Goal: Task Accomplishment & Management: Complete application form

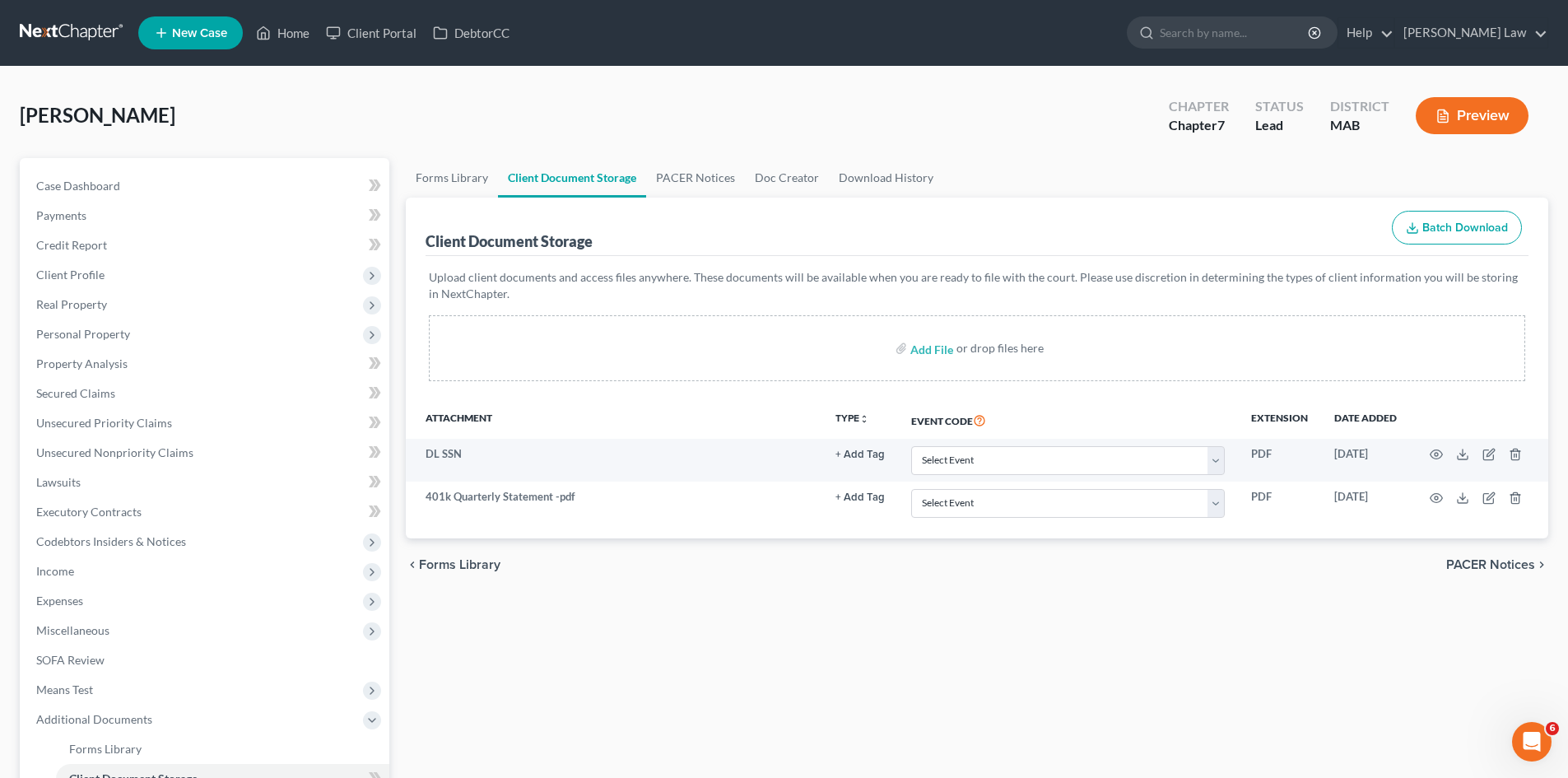
click at [59, 33] on link at bounding box center [71, 33] width 105 height 30
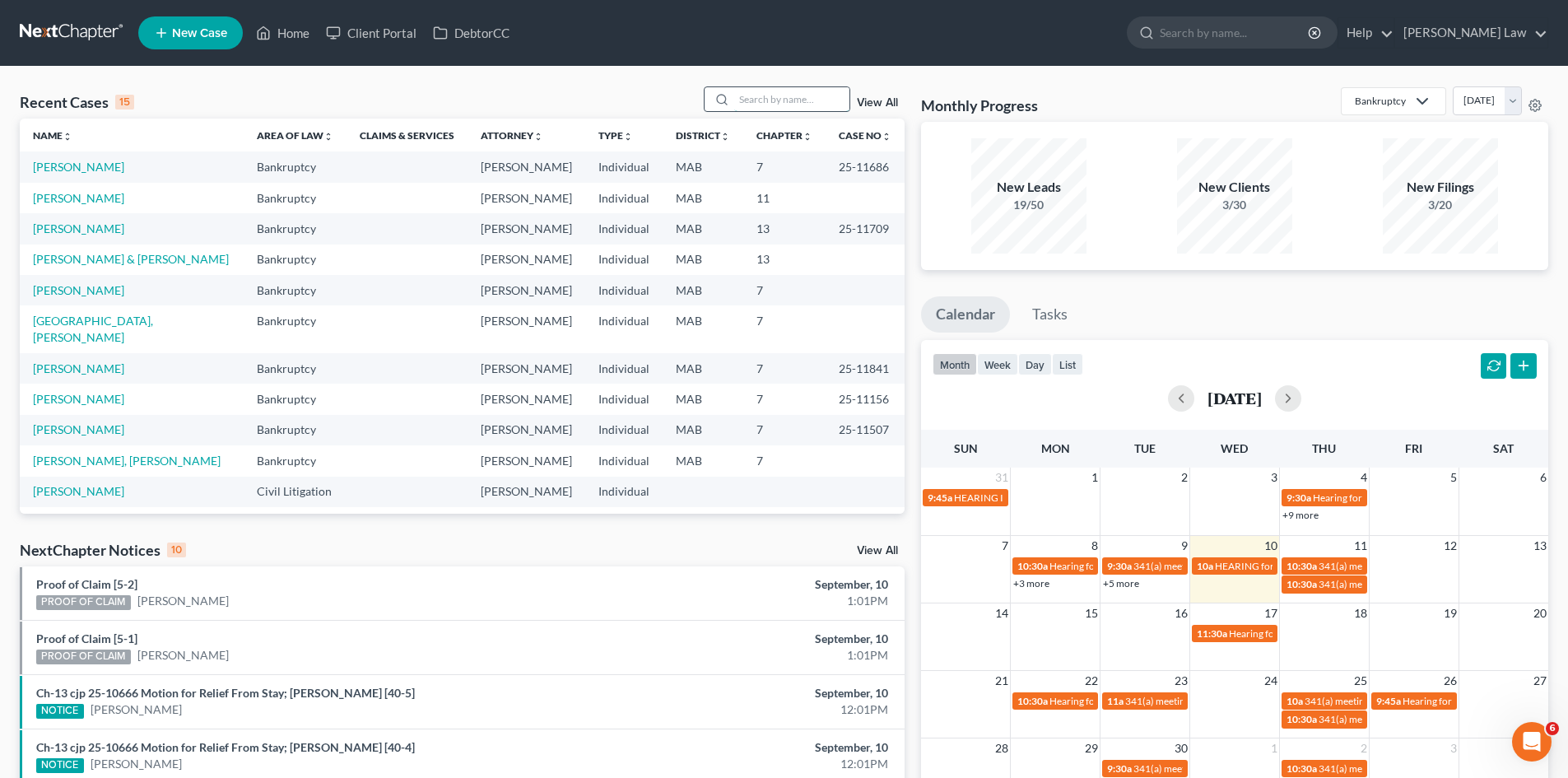
click at [803, 97] on input "search" at bounding box center [791, 99] width 115 height 24
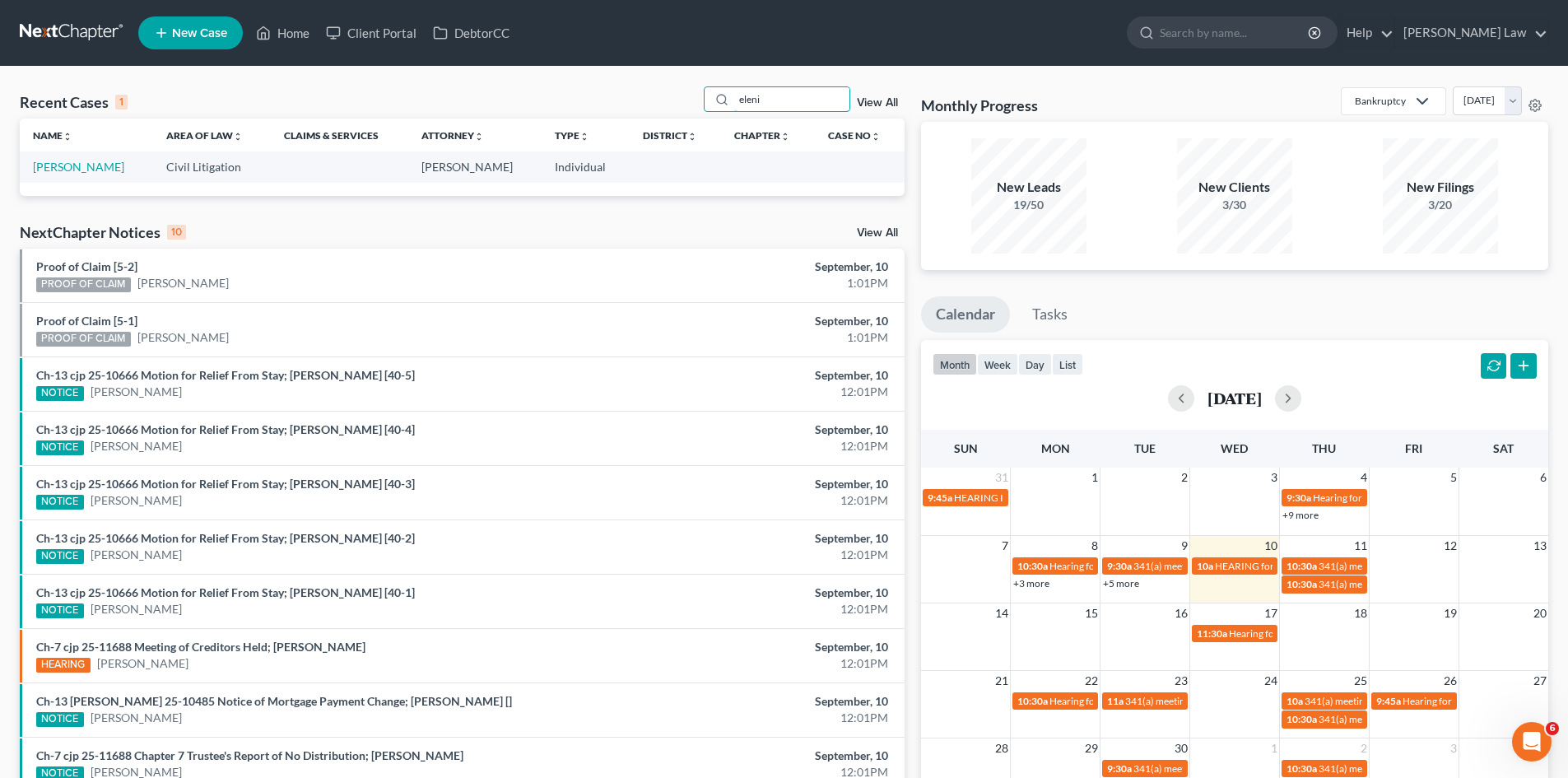
type input "eleni"
click at [120, 175] on td "[PERSON_NAME]" at bounding box center [86, 167] width 133 height 31
click at [101, 164] on link "[PERSON_NAME]" at bounding box center [78, 166] width 92 height 14
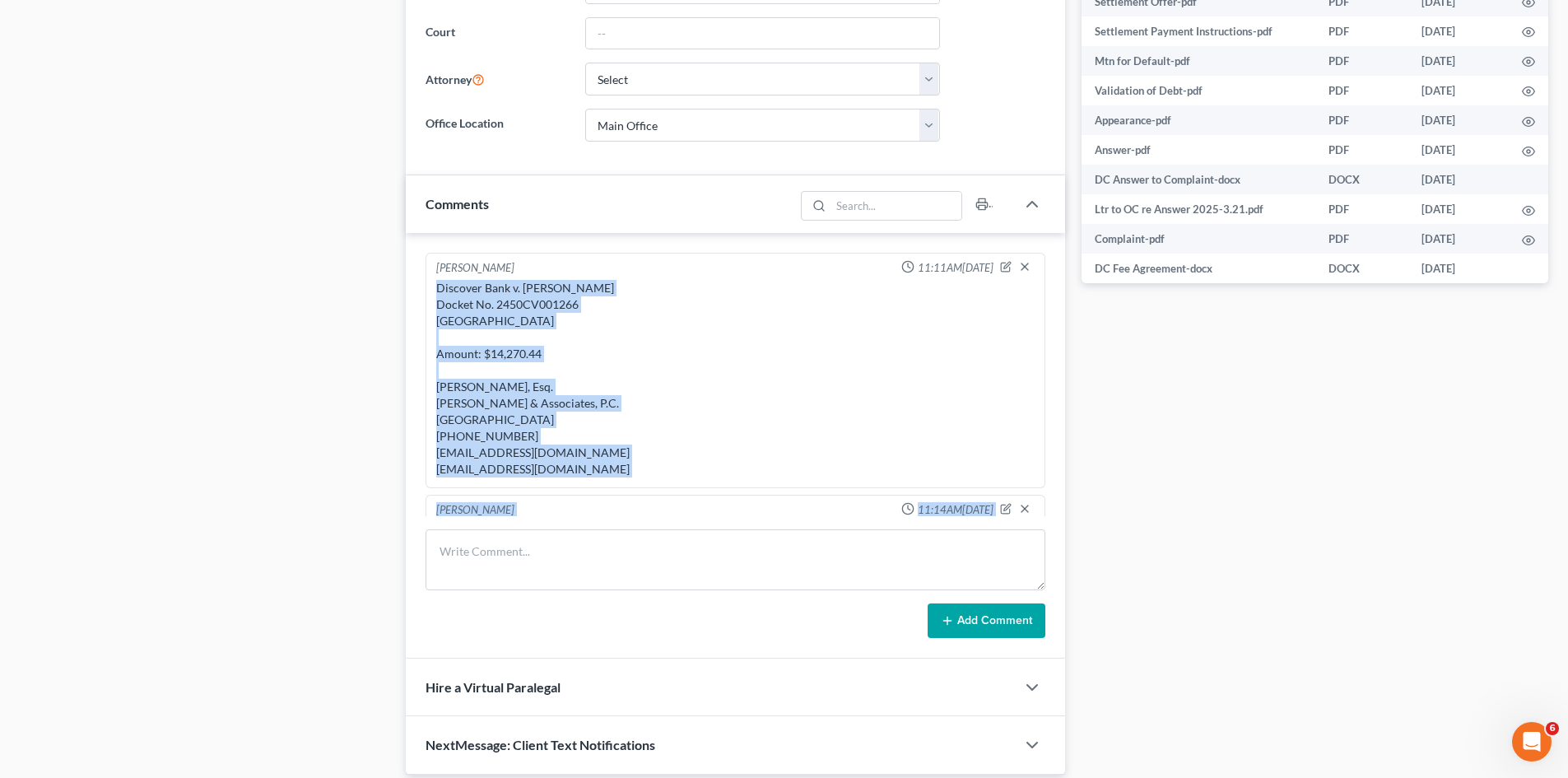
drag, startPoint x: 758, startPoint y: 506, endPoint x: 431, endPoint y: 283, distance: 395.8
click at [431, 283] on ng-include "Michael Manning 11:11AM, 03/21/2025 Discover Bank v. Eleni Kotsiopoulos Docket …" at bounding box center [734, 581] width 619 height 655
copy ng-include "Discover Bank v. Eleni Kotsiopoulos Docket No. 2450CV001266 Malden District Cou…"
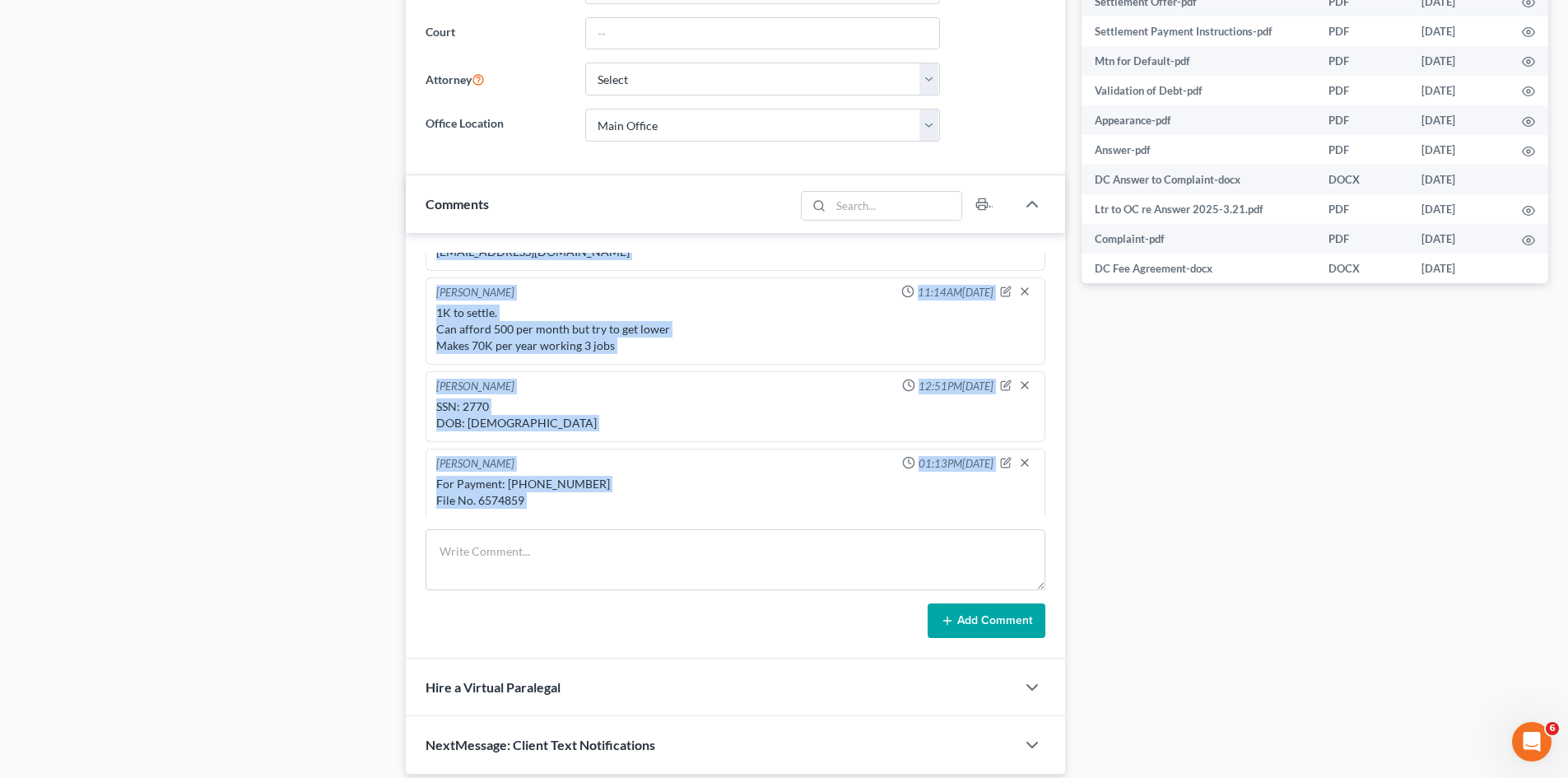
scroll to position [408, 0]
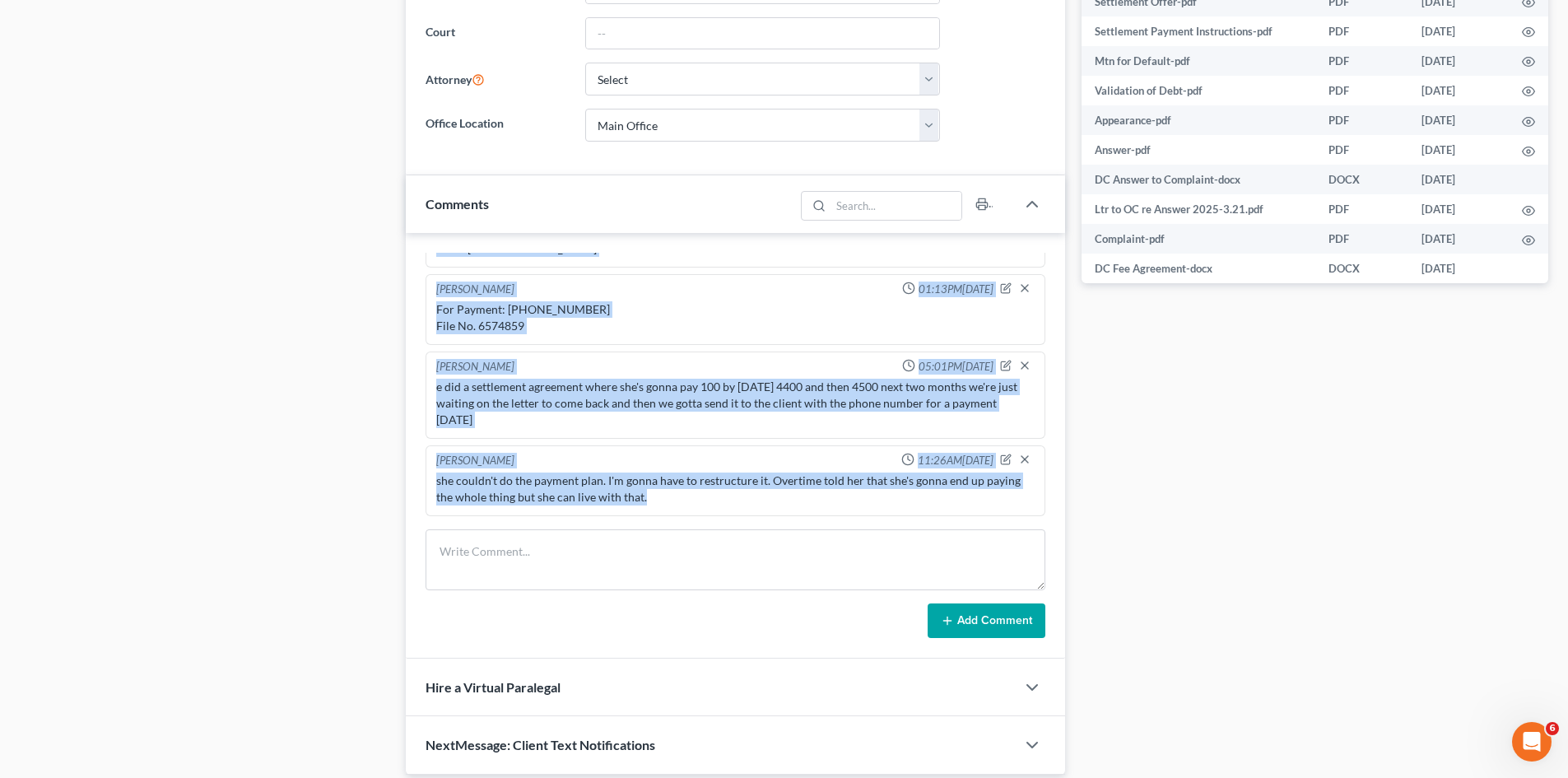
click at [614, 345] on div "Michael Manning 01:13PM, 05/28/2025 For Payment: 1-833-817-3111 File No. 6574859" at bounding box center [734, 309] width 619 height 71
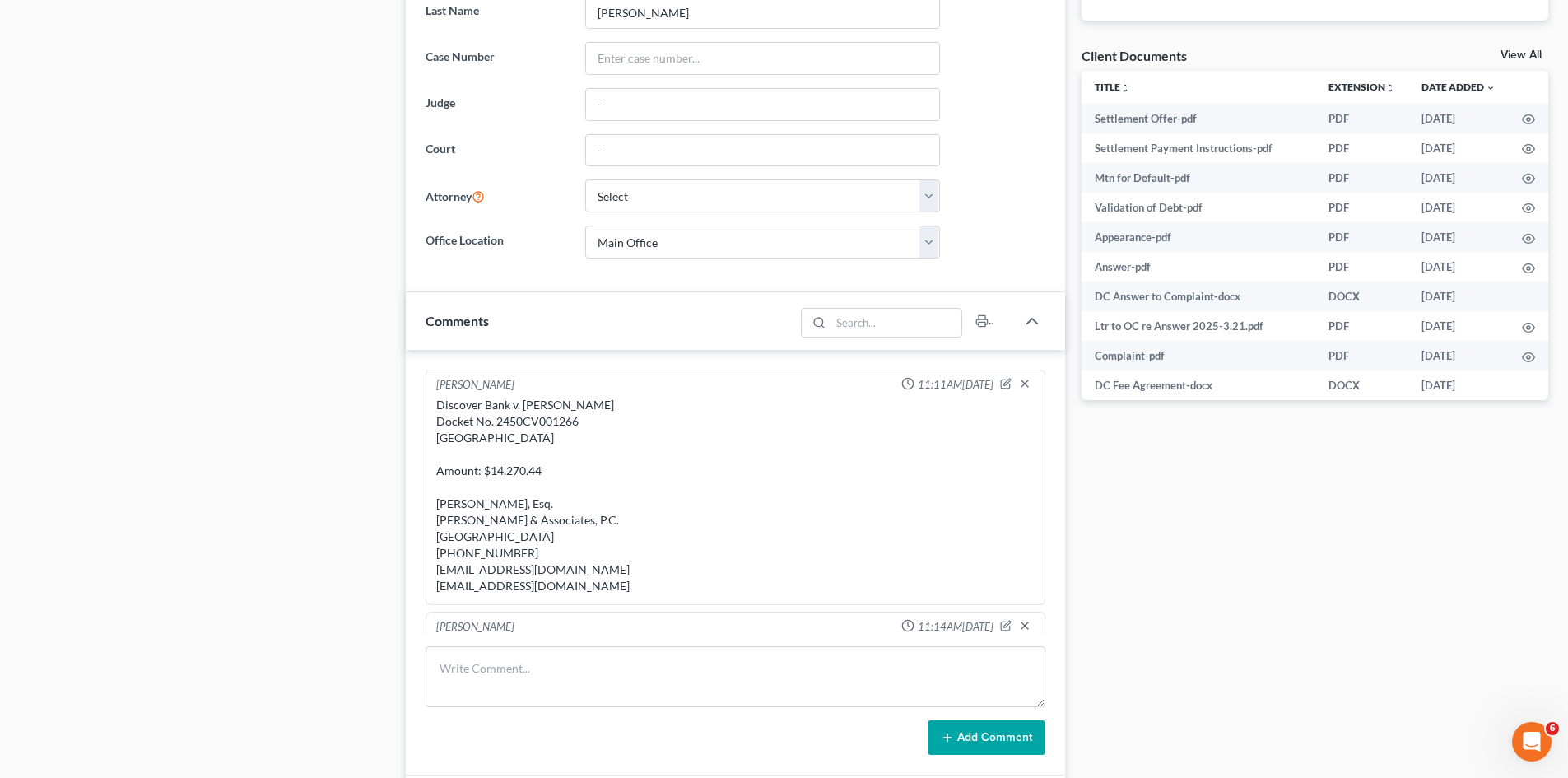
scroll to position [608, 0]
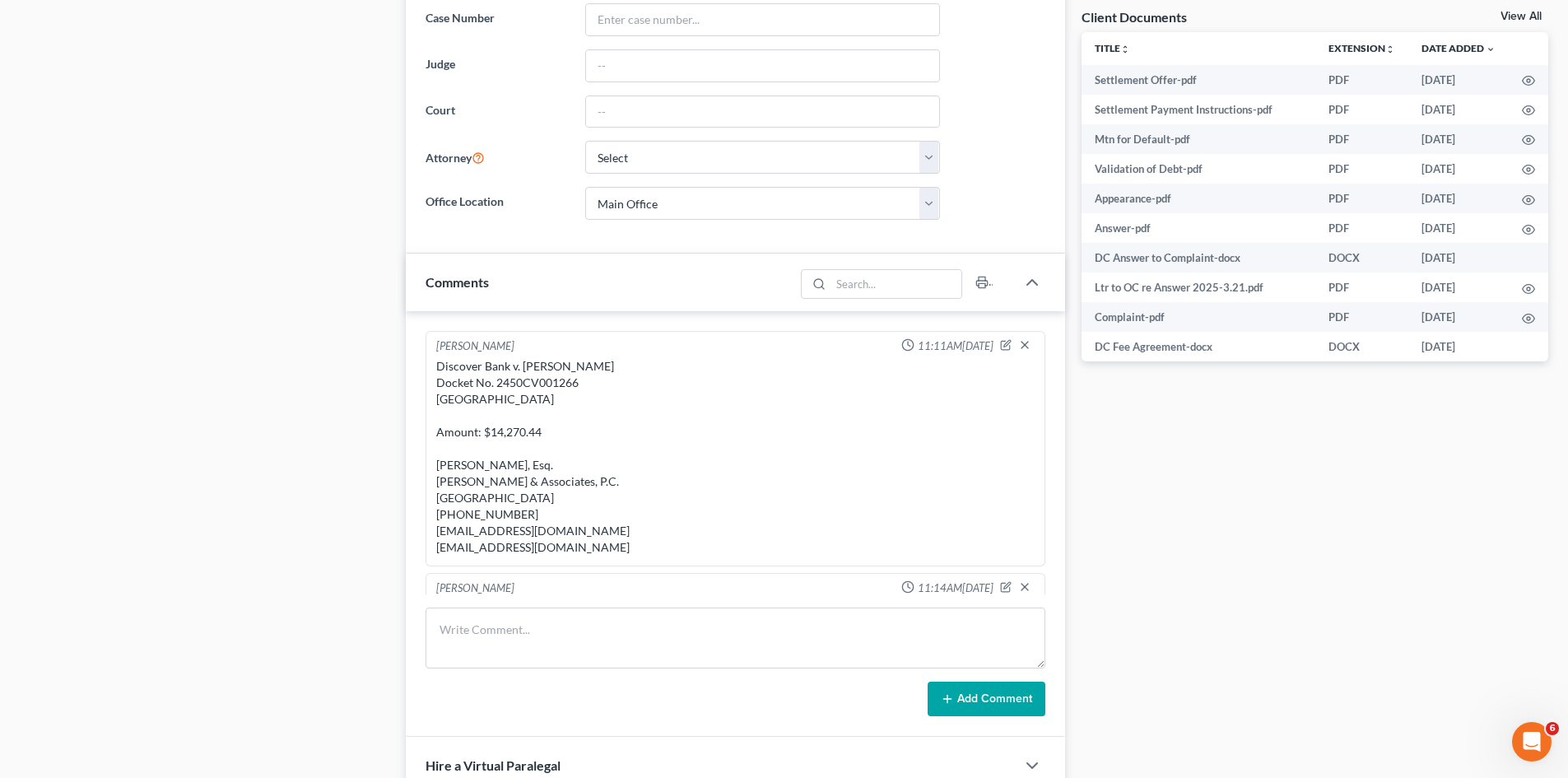
drag, startPoint x: 432, startPoint y: 360, endPoint x: 646, endPoint y: 559, distance: 292.2
click at [646, 559] on div "Michael Manning 11:11AM, 03/21/2025 Discover Bank v. Eleni Kotsiopoulos Docket …" at bounding box center [734, 448] width 619 height 236
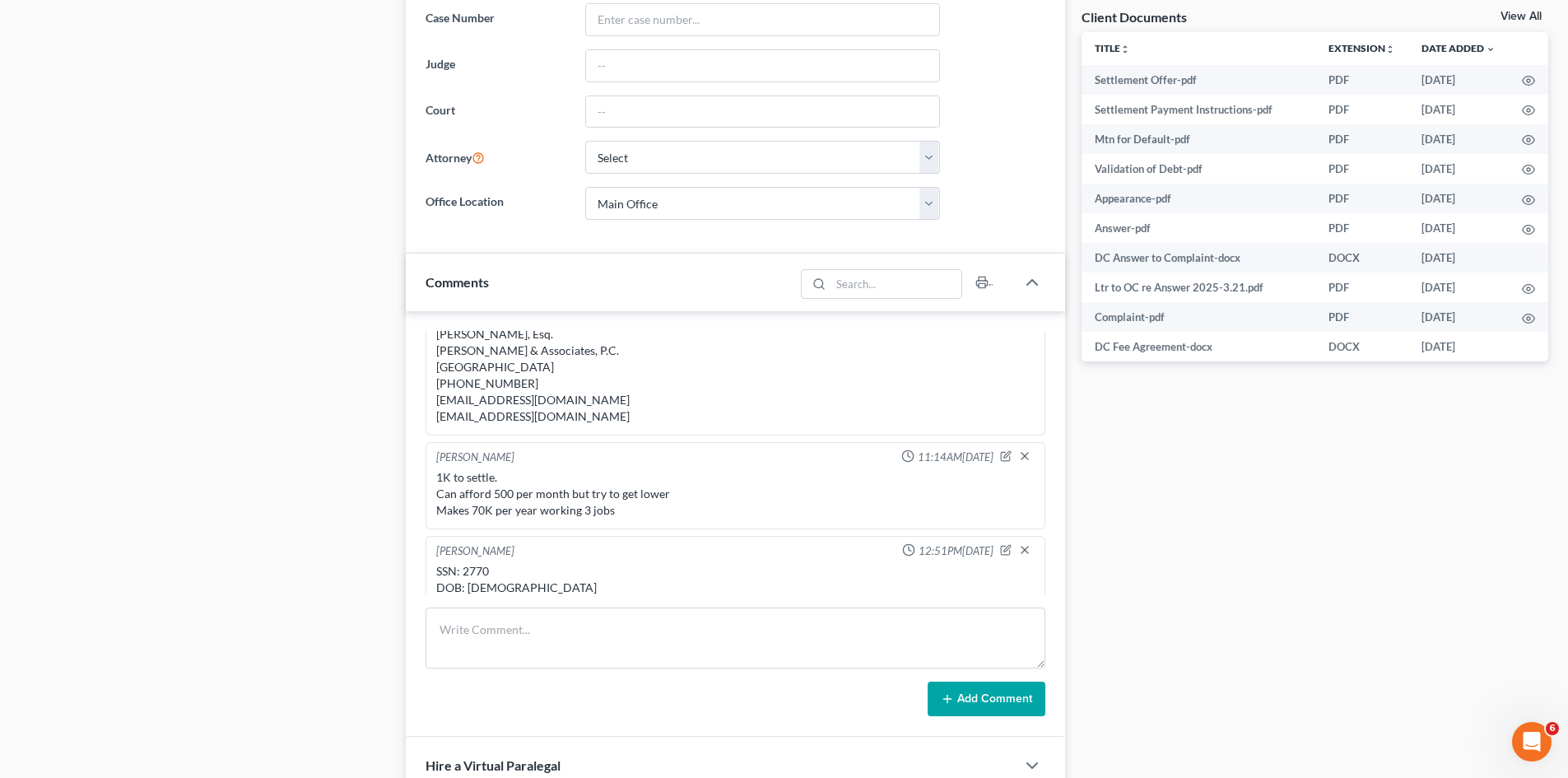
scroll to position [274, 0]
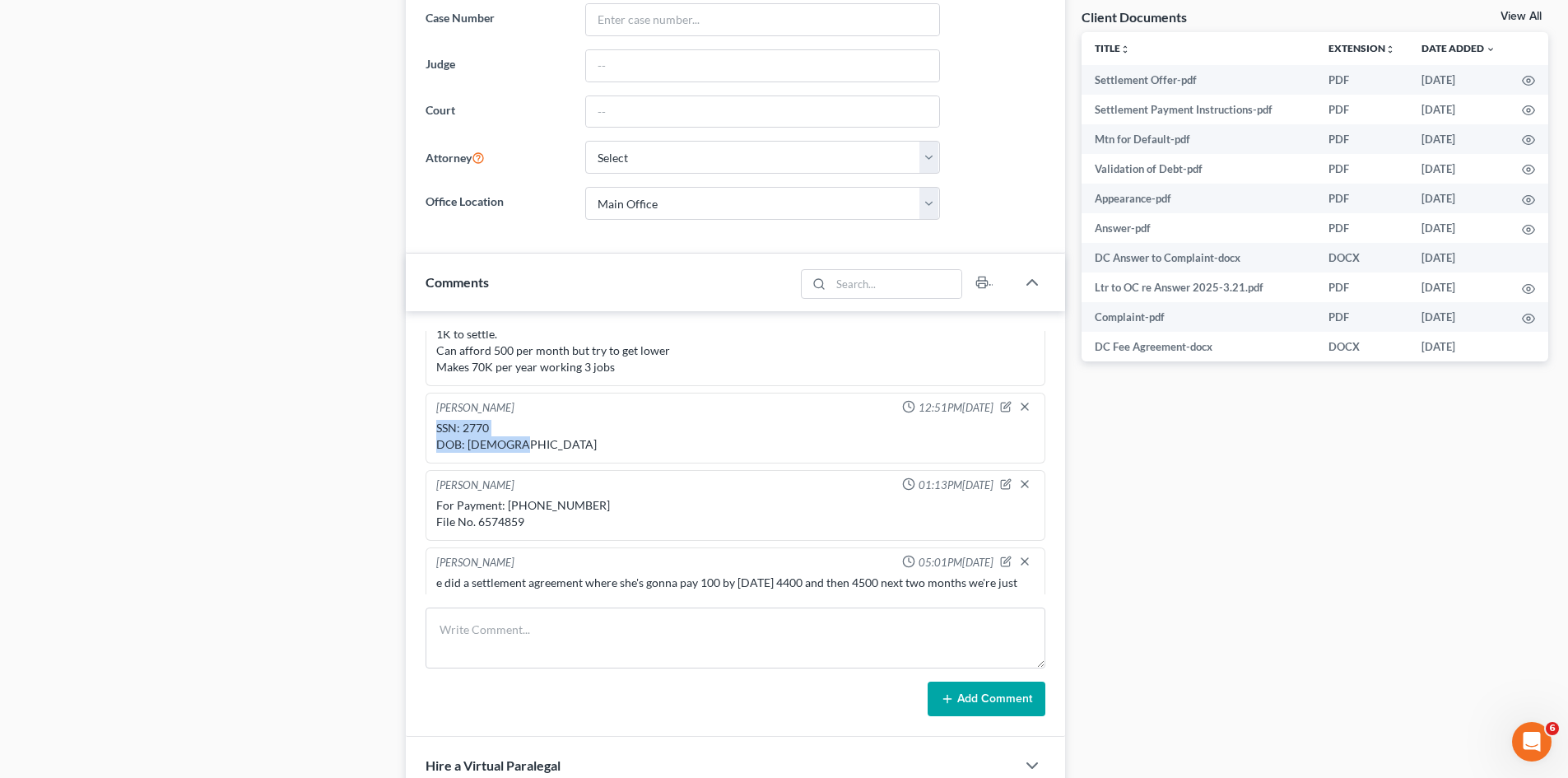
drag, startPoint x: 530, startPoint y: 461, endPoint x: 432, endPoint y: 447, distance: 99.0
click at [432, 447] on div "Michael Manning 12:51PM, 05/28/2025 SSN: 2770 DOB: 2/4/1993" at bounding box center [734, 427] width 619 height 71
click at [519, 531] on div "For Payment: 1-833-817-3111 File No. 6574859" at bounding box center [734, 513] width 598 height 33
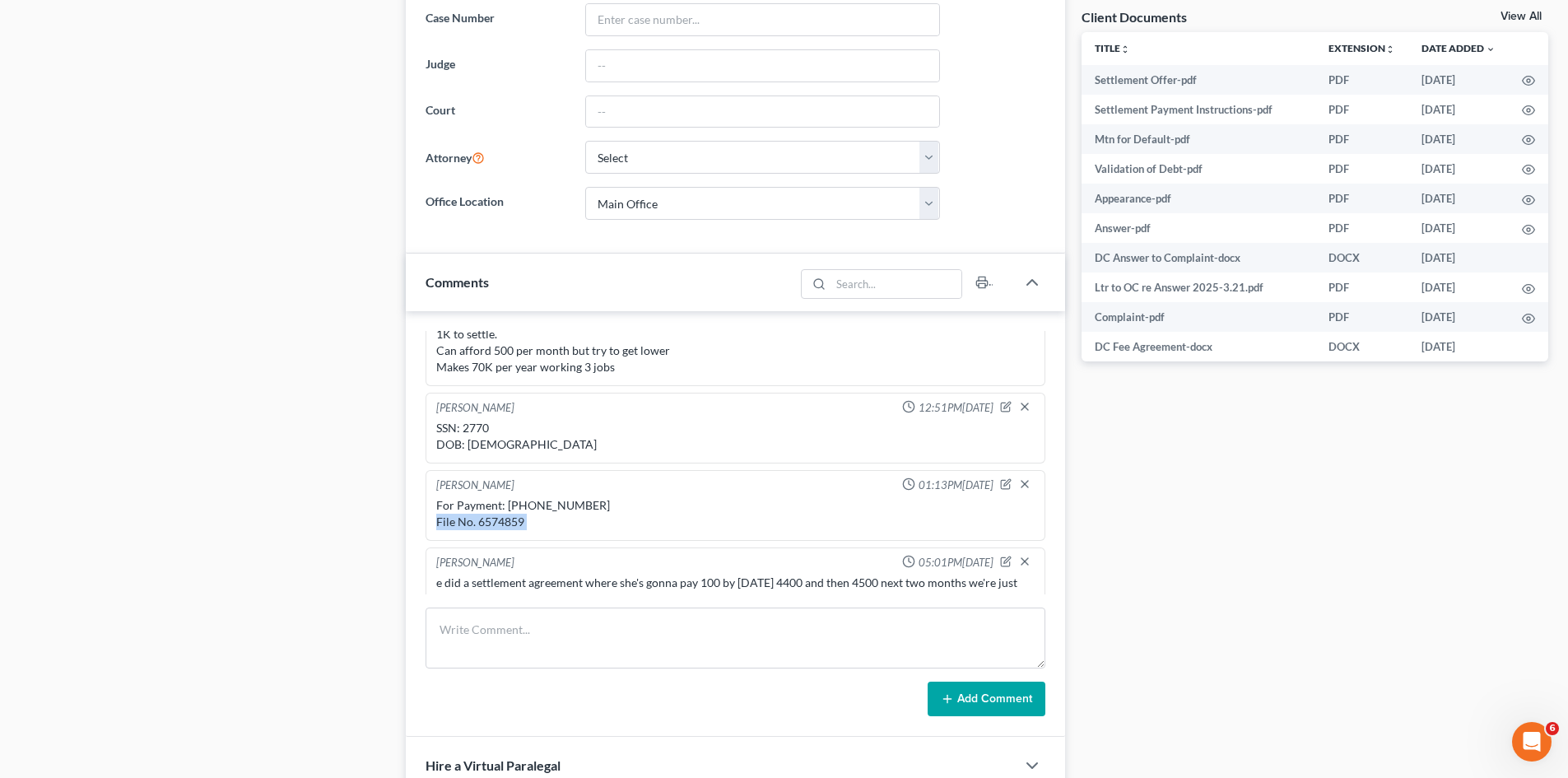
copy div "File No. 6574859"
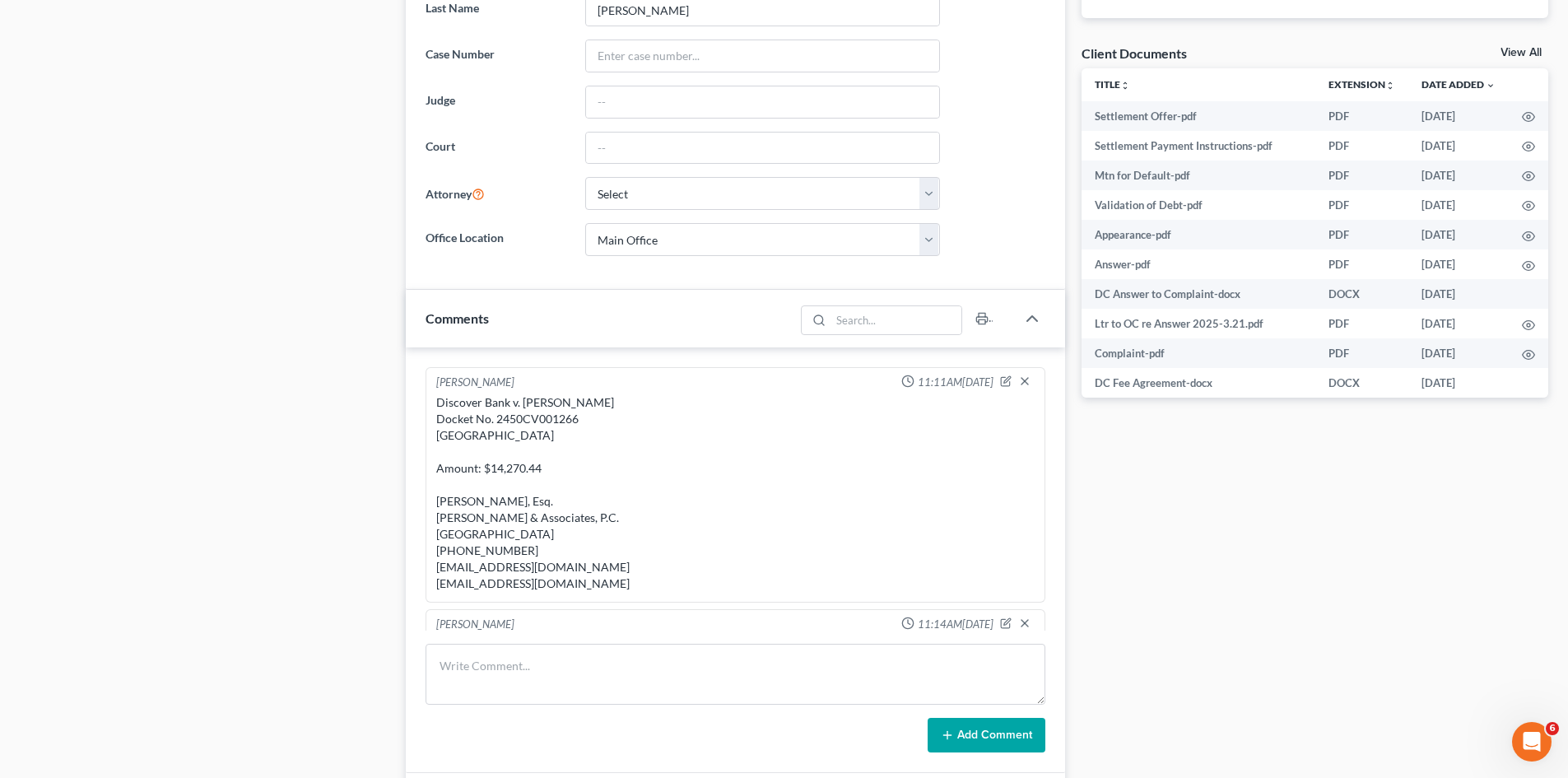
scroll to position [471, 0]
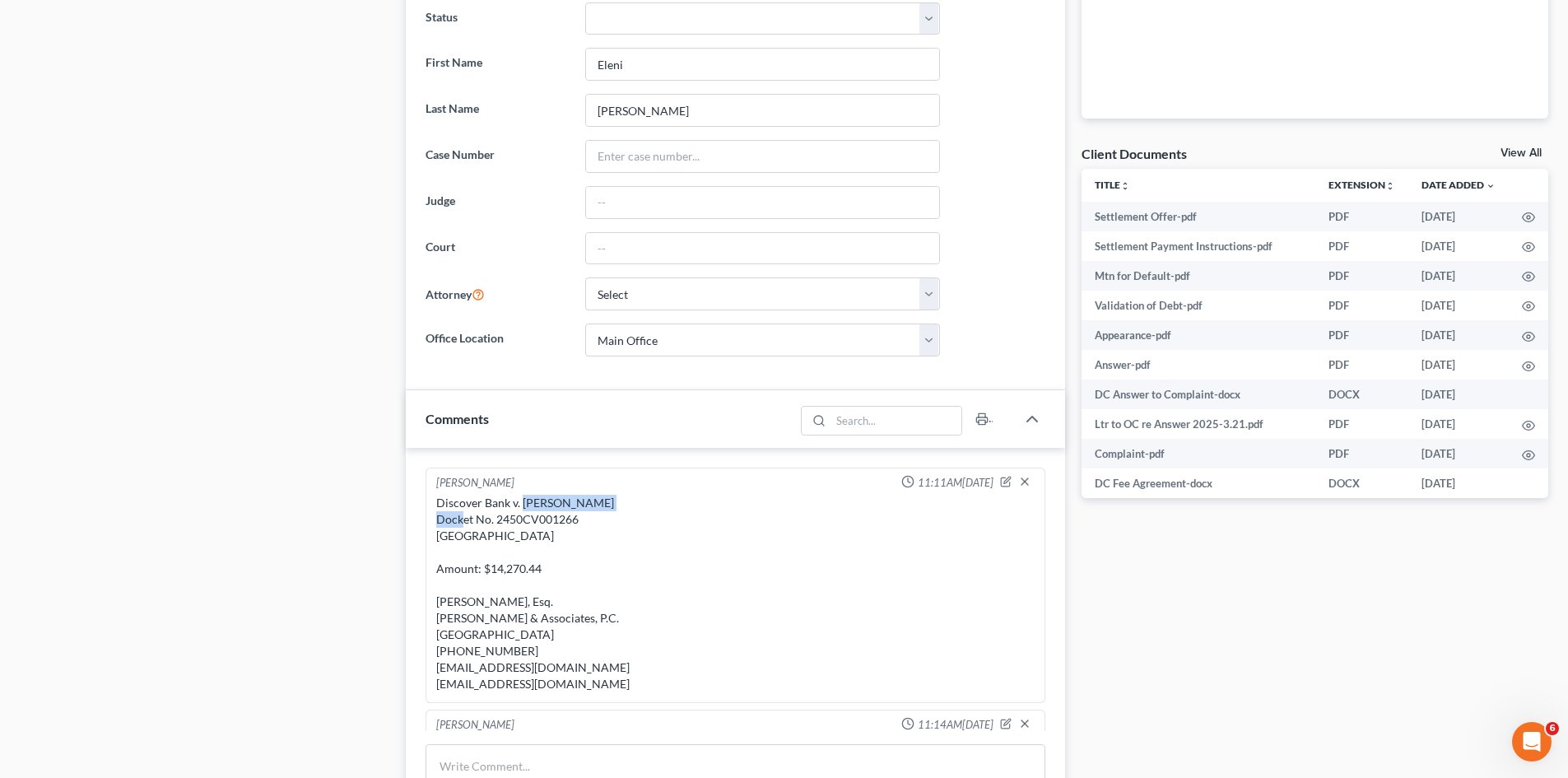
drag, startPoint x: 609, startPoint y: 505, endPoint x: 521, endPoint y: 506, distance: 88.0
click at [521, 506] on div "Discover Bank v. Eleni Kotsiopoulos Docket No. 2450CV001266 Malden District Cou…" at bounding box center [734, 593] width 598 height 197
copy div "Eleni Kotsiopoulos"
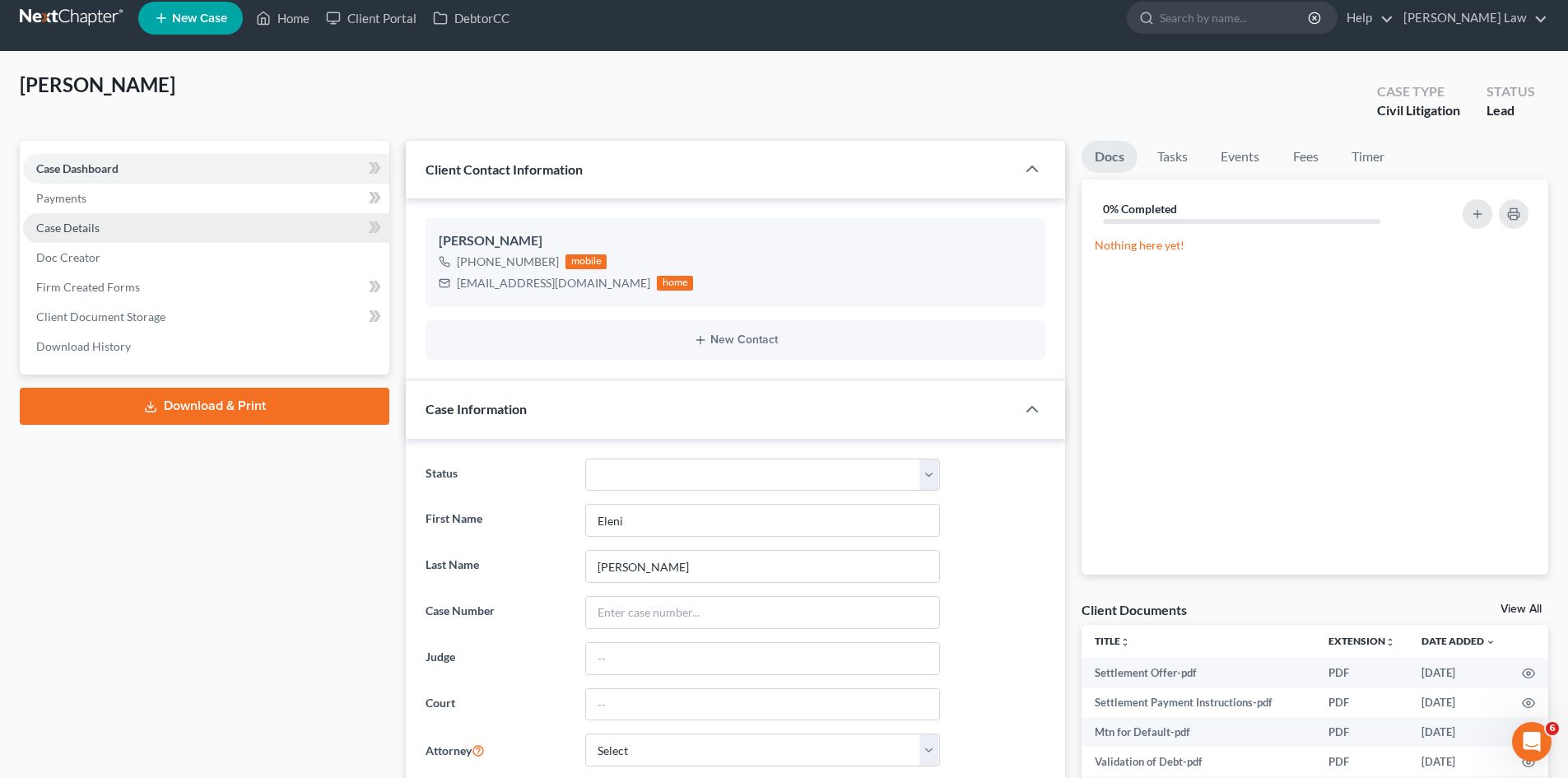
scroll to position [0, 0]
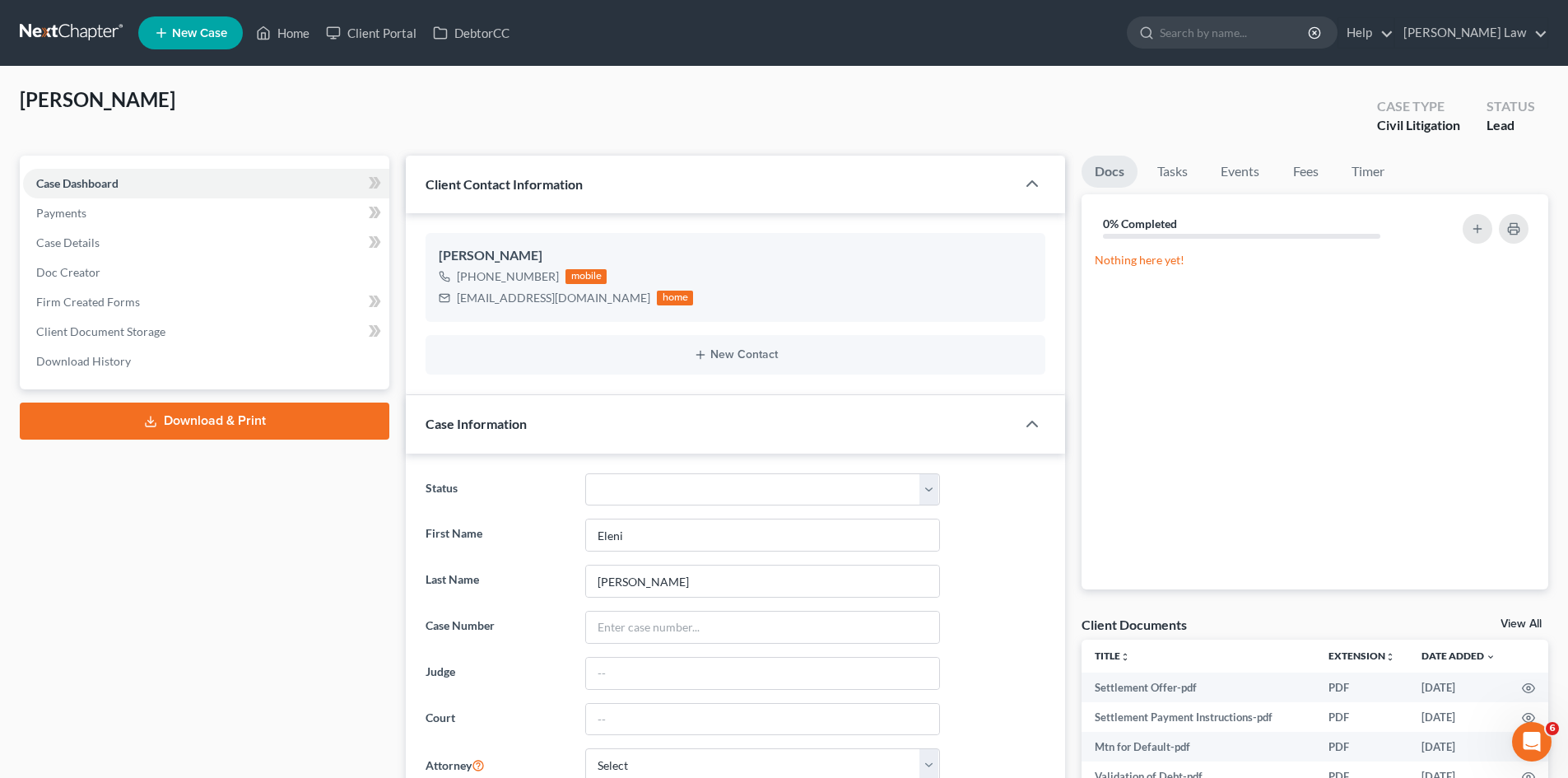
click at [52, 19] on link at bounding box center [71, 33] width 105 height 30
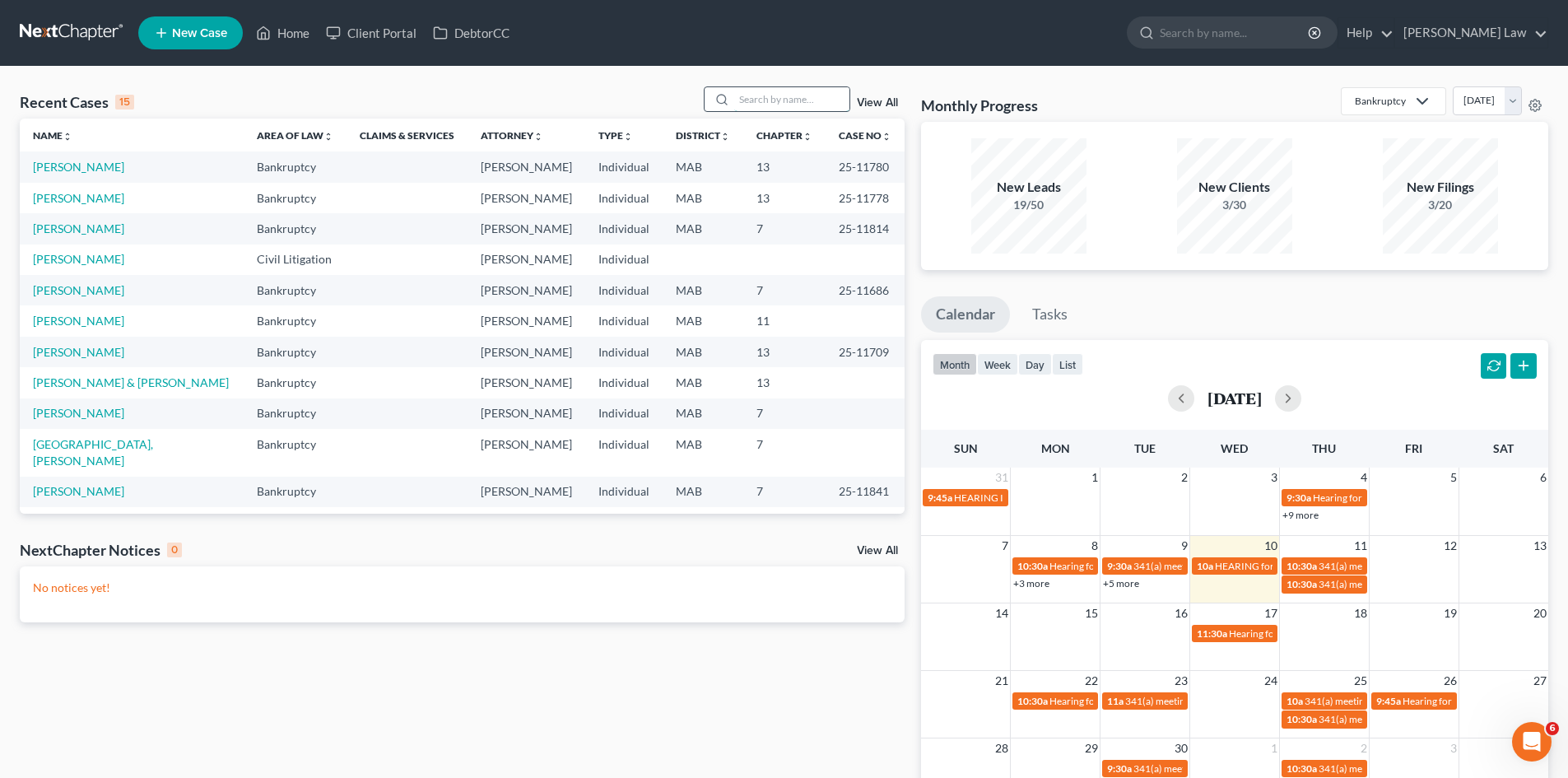
click at [762, 95] on input "search" at bounding box center [791, 99] width 115 height 24
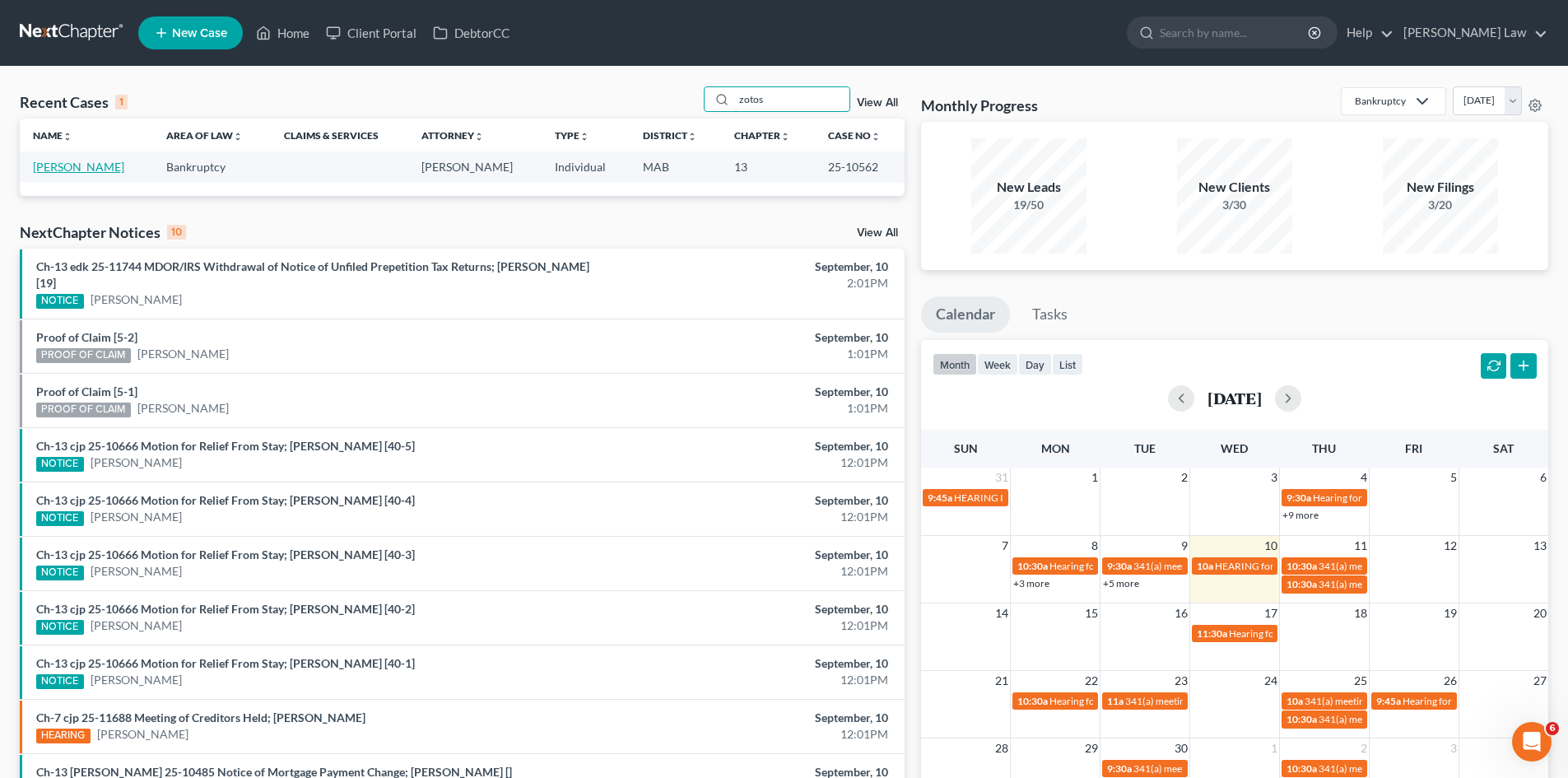
type input "zotos"
click at [53, 169] on link "Zotos, Thomas" at bounding box center [78, 166] width 92 height 14
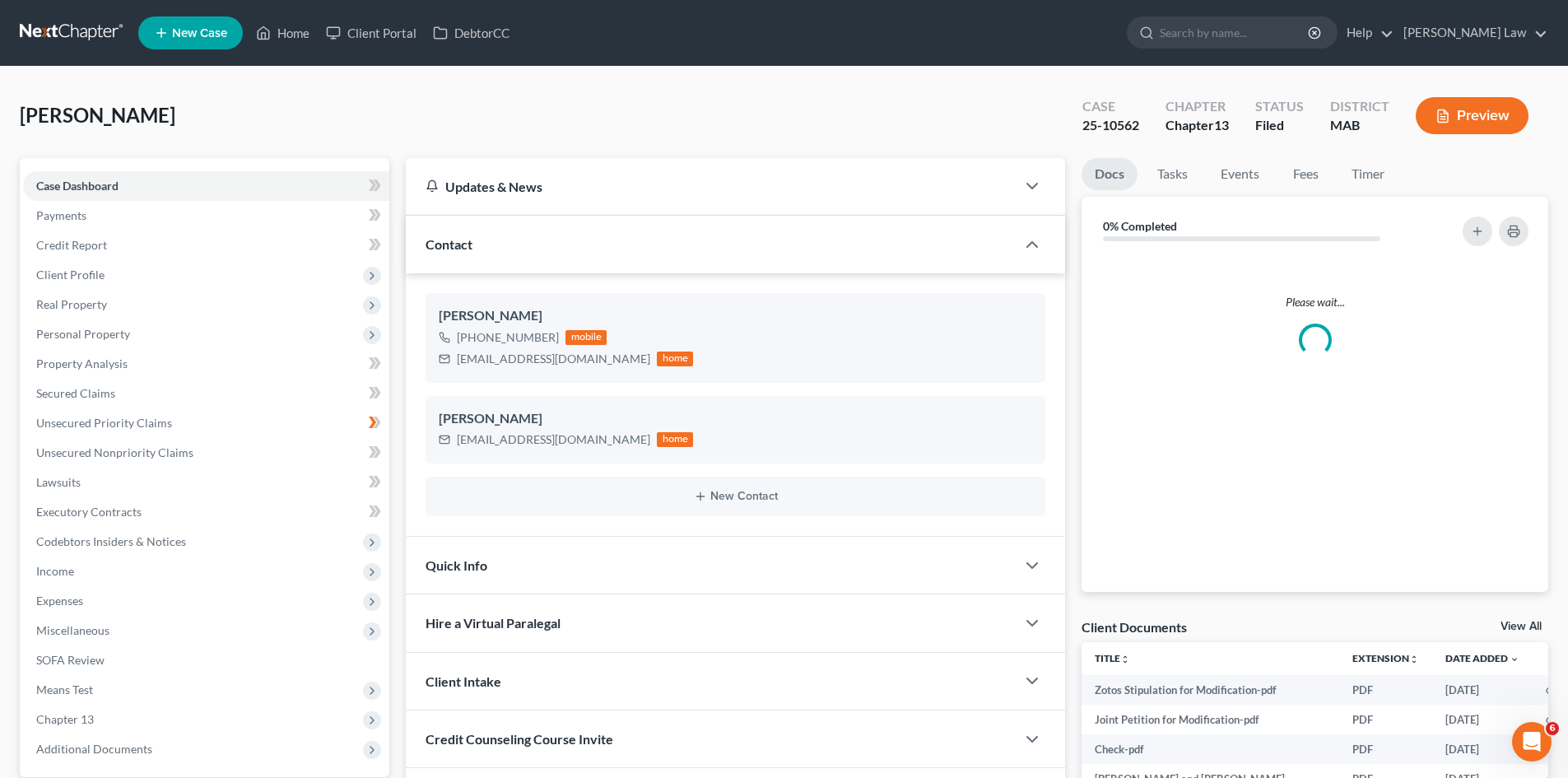
click at [1510, 620] on link "View All" at bounding box center [1521, 626] width 42 height 12
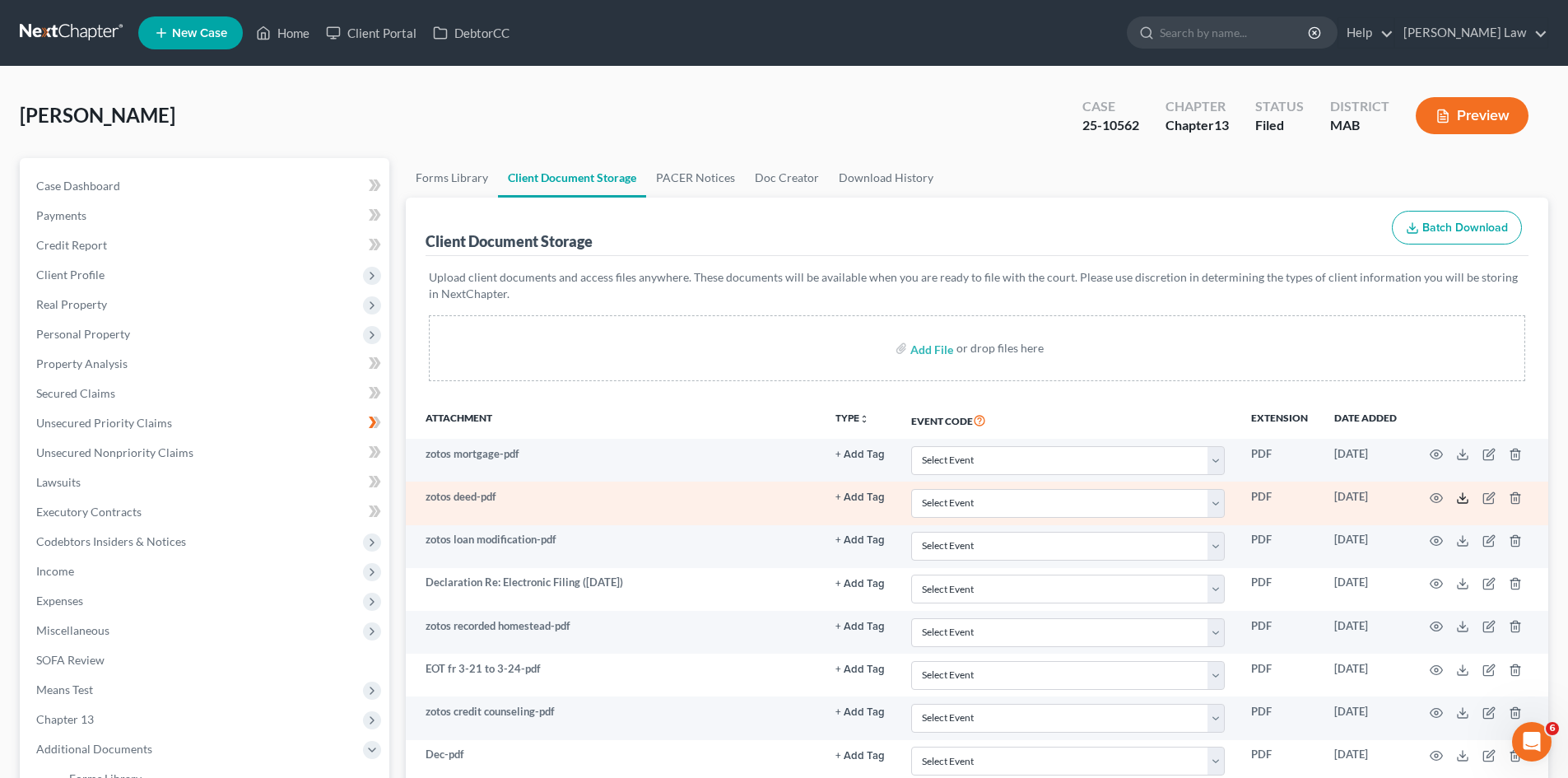
click at [1464, 496] on icon at bounding box center [1463, 499] width 14 height 14
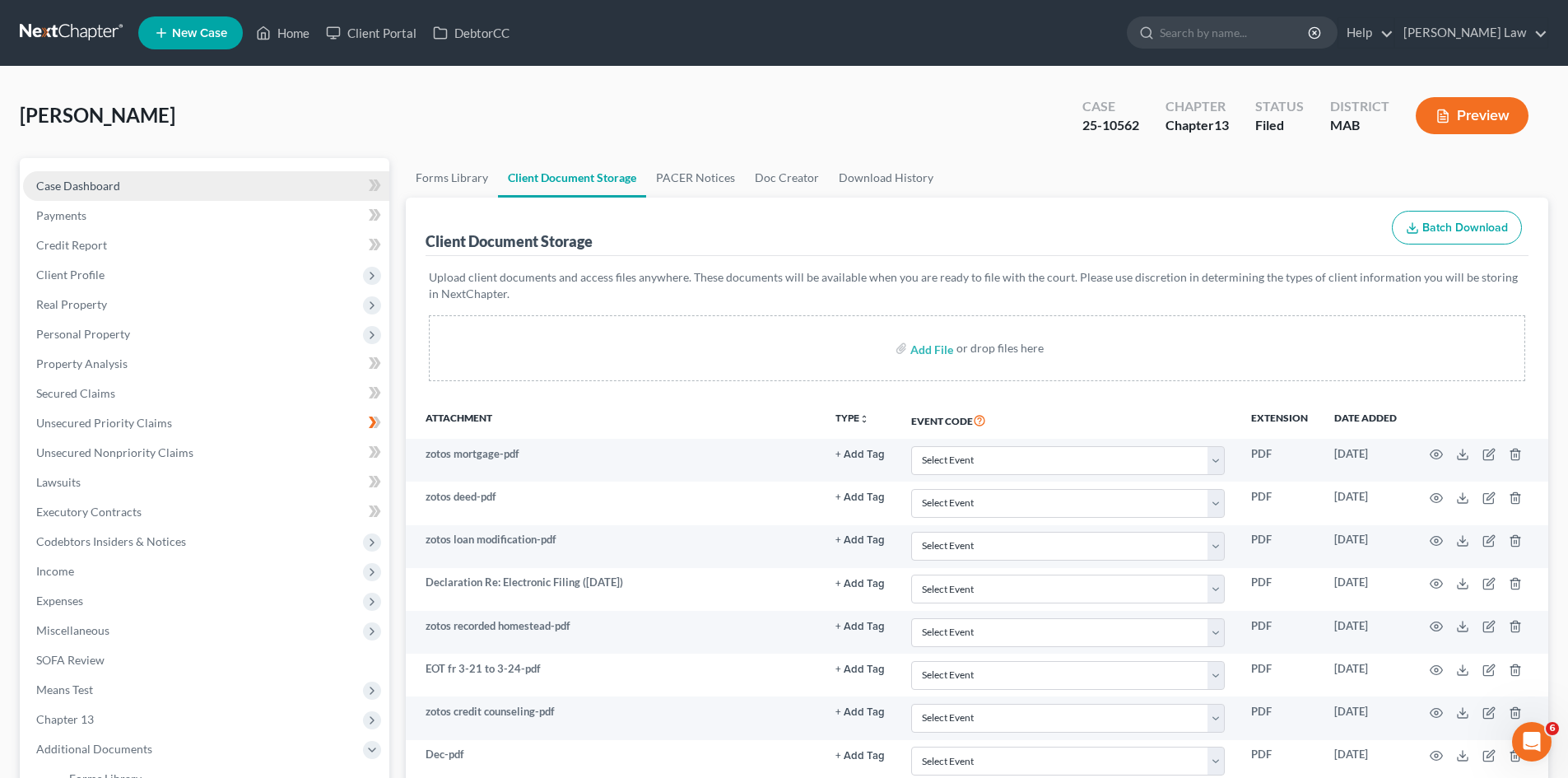
click at [80, 190] on span "Case Dashboard" at bounding box center [77, 186] width 84 height 14
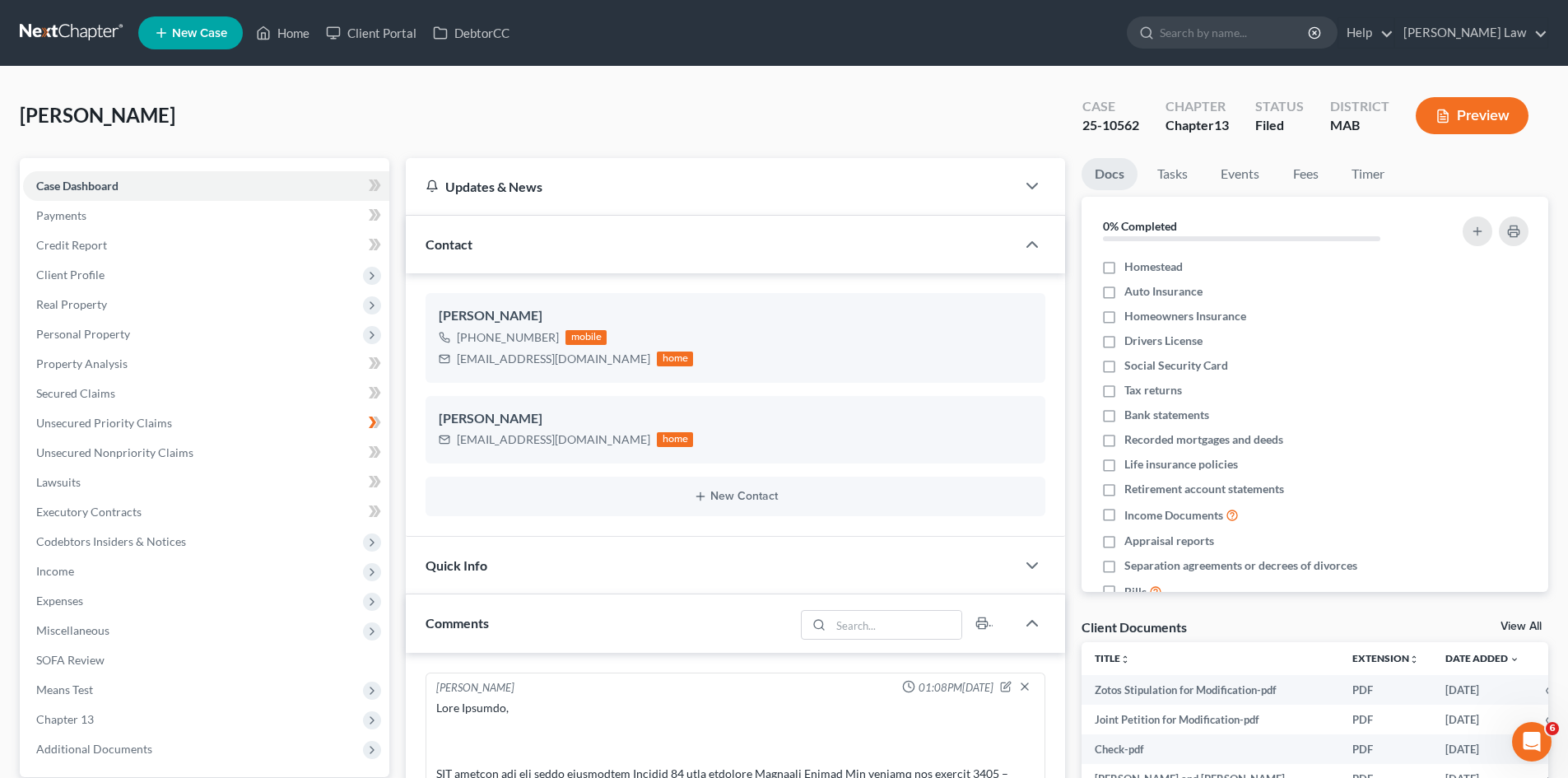
scroll to position [3653, 0]
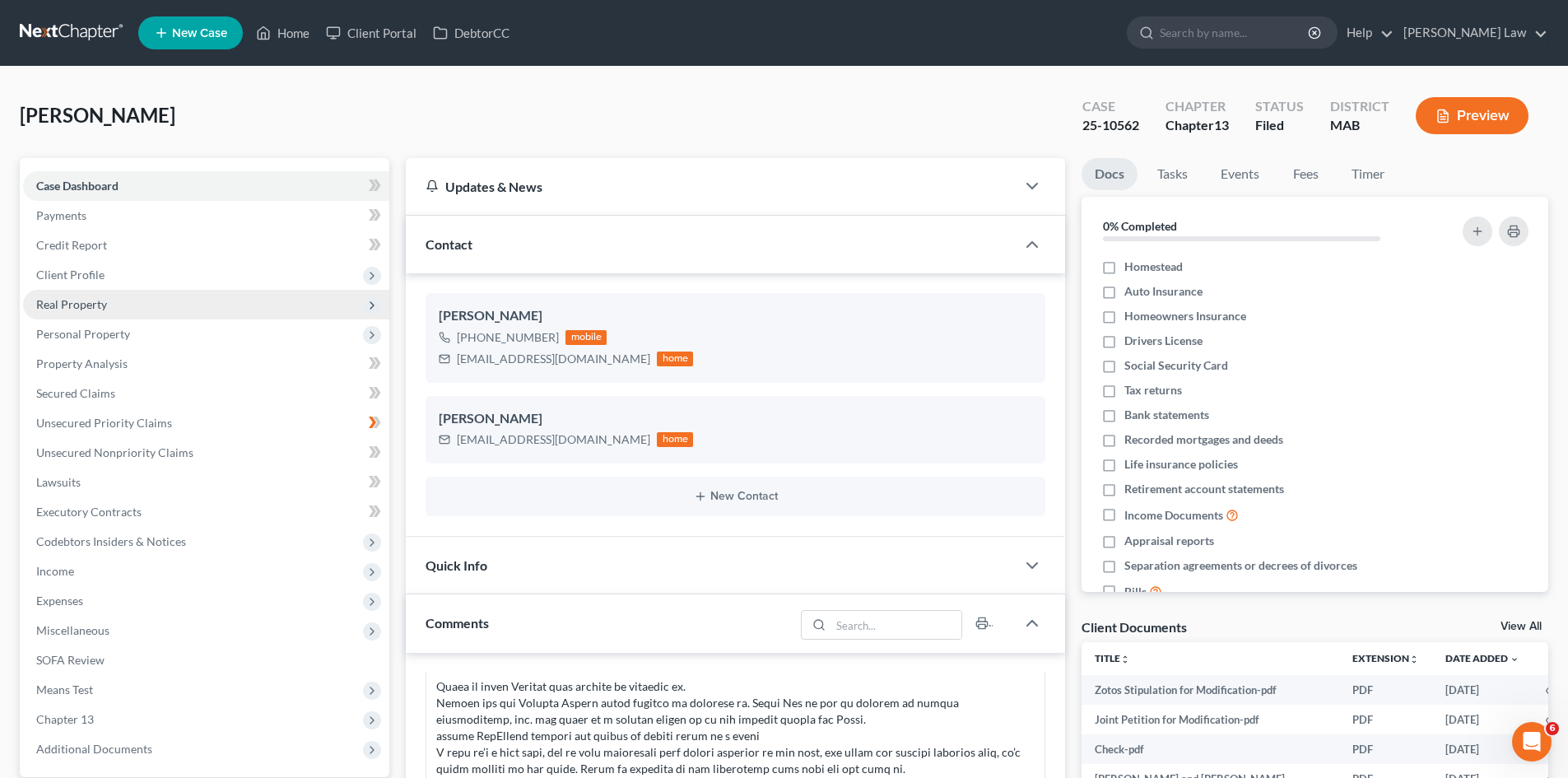
click at [61, 278] on span "Client Profile" at bounding box center [70, 274] width 69 height 14
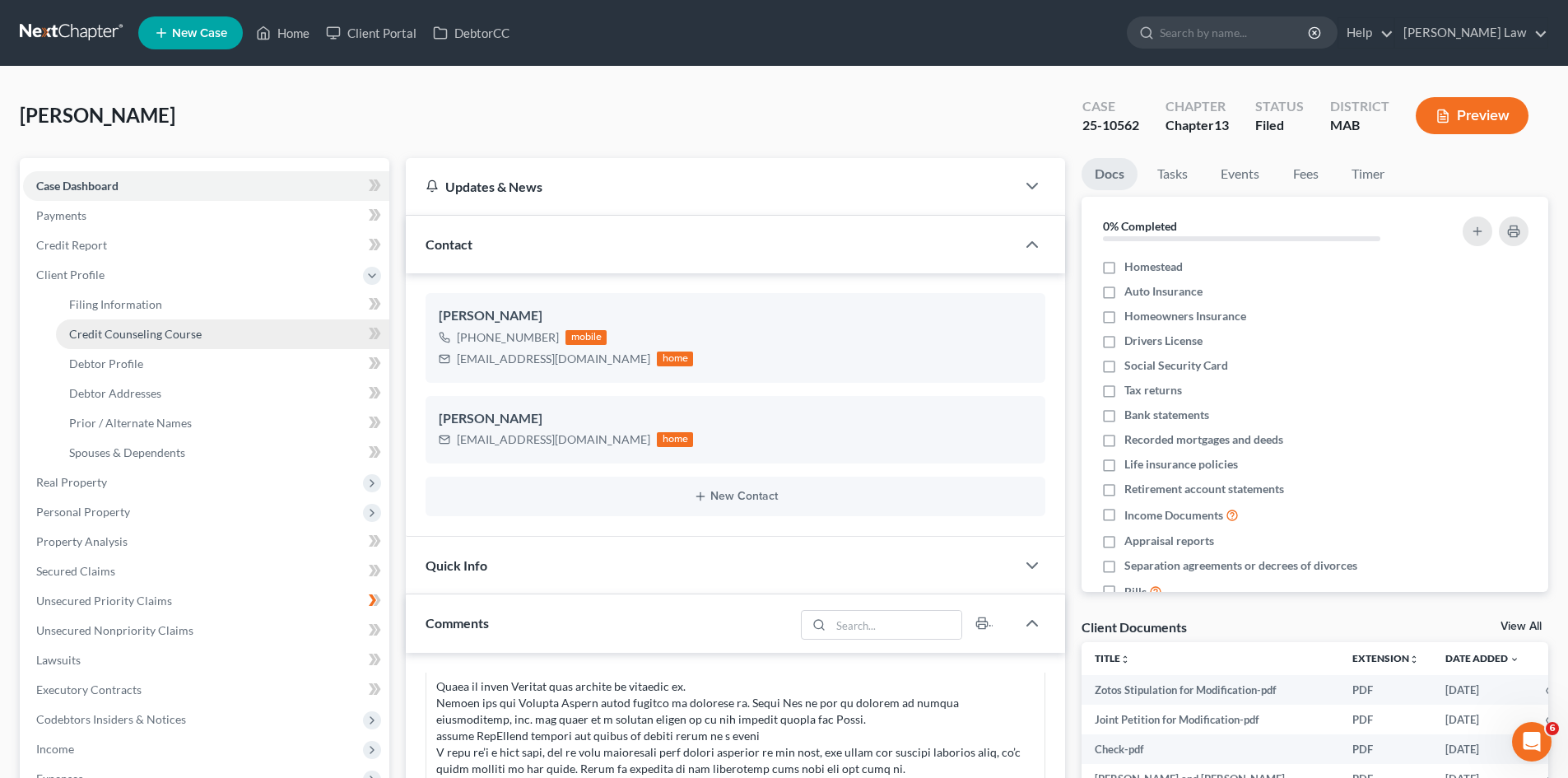
click at [101, 347] on link "Credit Counseling Course" at bounding box center [222, 334] width 333 height 30
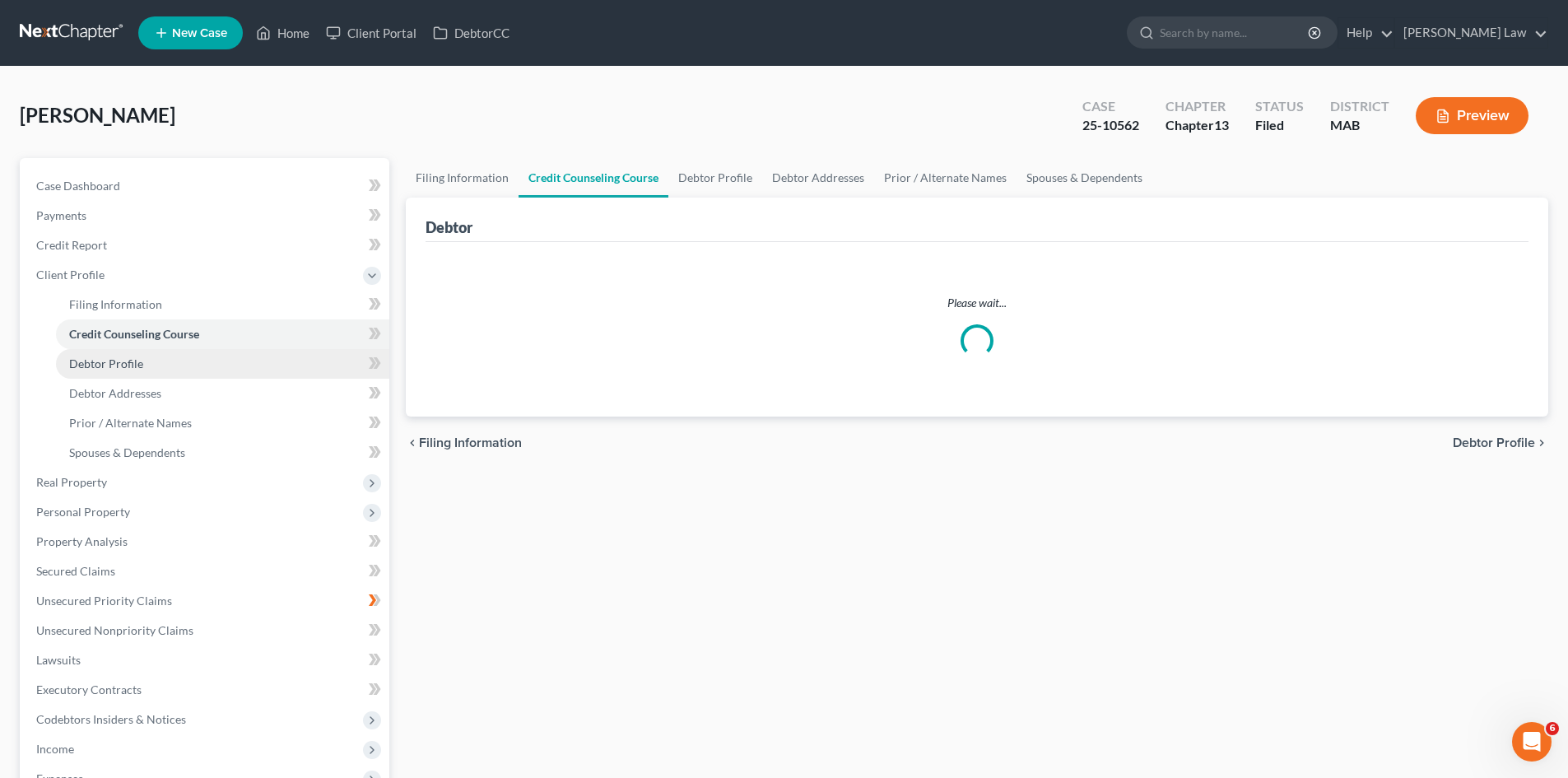
click at [110, 358] on span "Debtor Profile" at bounding box center [106, 363] width 74 height 14
select select "3"
select select "0"
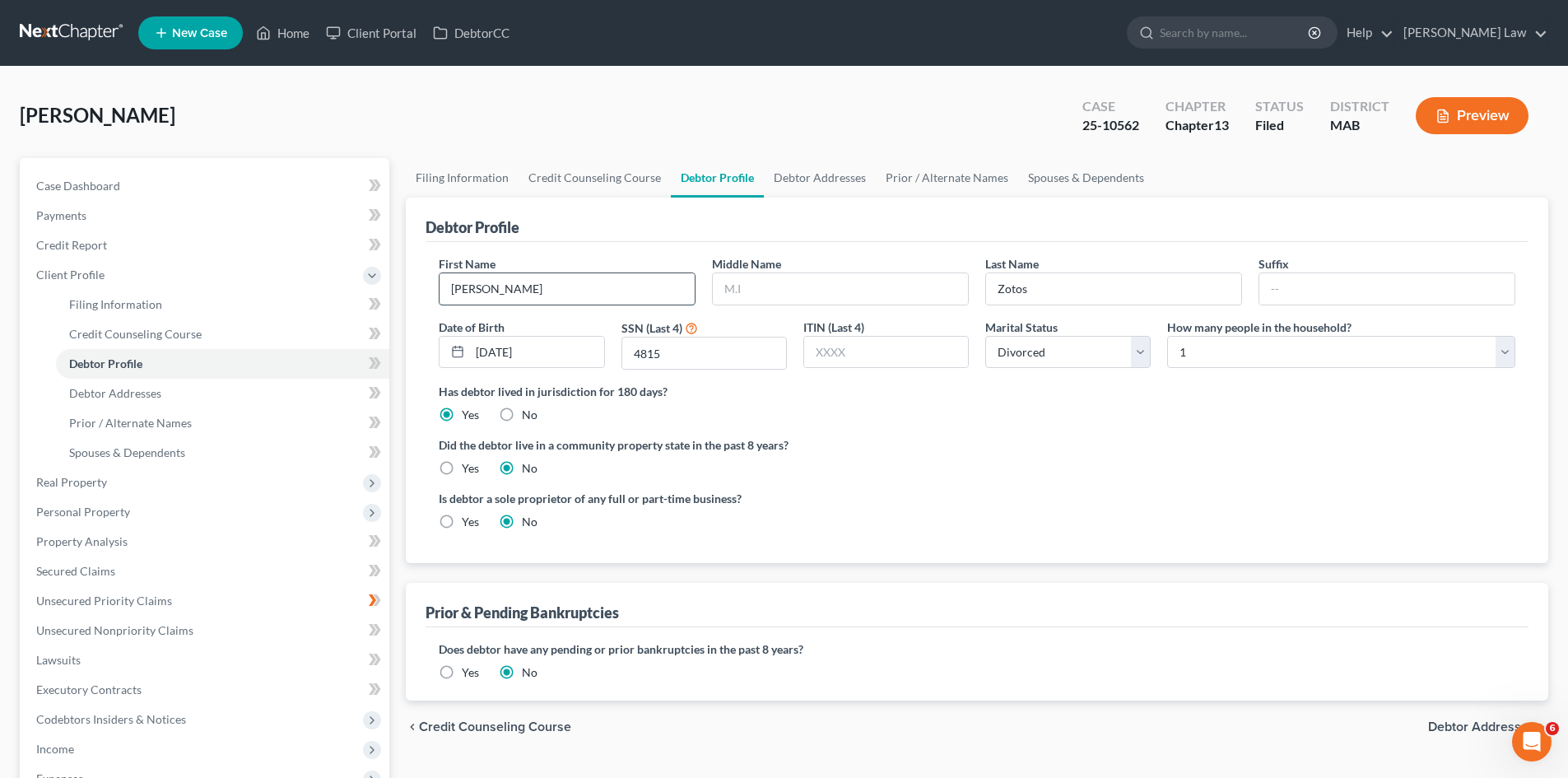
click at [566, 288] on input "Thomas" at bounding box center [567, 289] width 255 height 31
click at [87, 498] on span "Personal Property" at bounding box center [206, 511] width 366 height 30
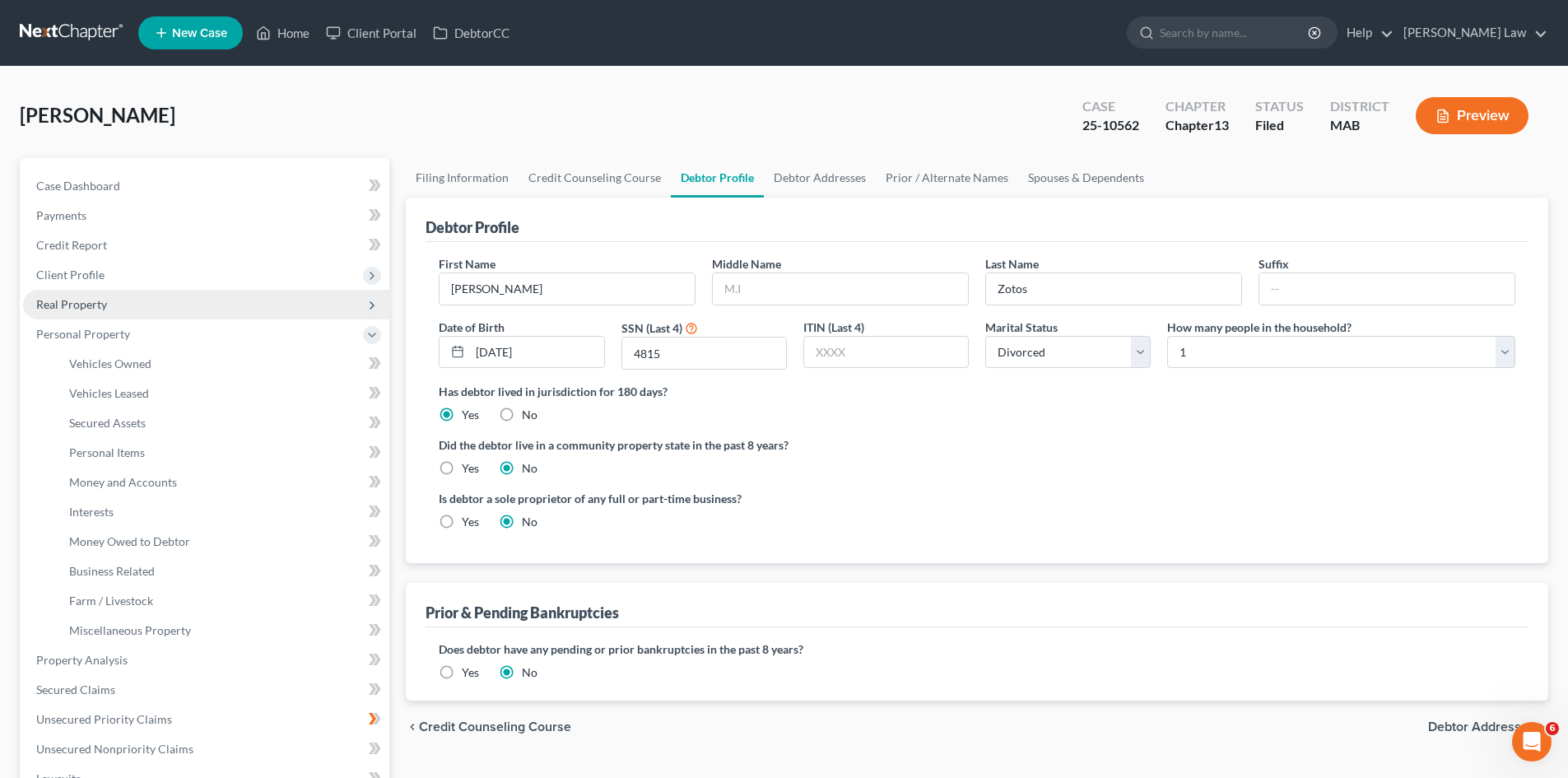
click at [96, 306] on span "Real Property" at bounding box center [71, 304] width 71 height 14
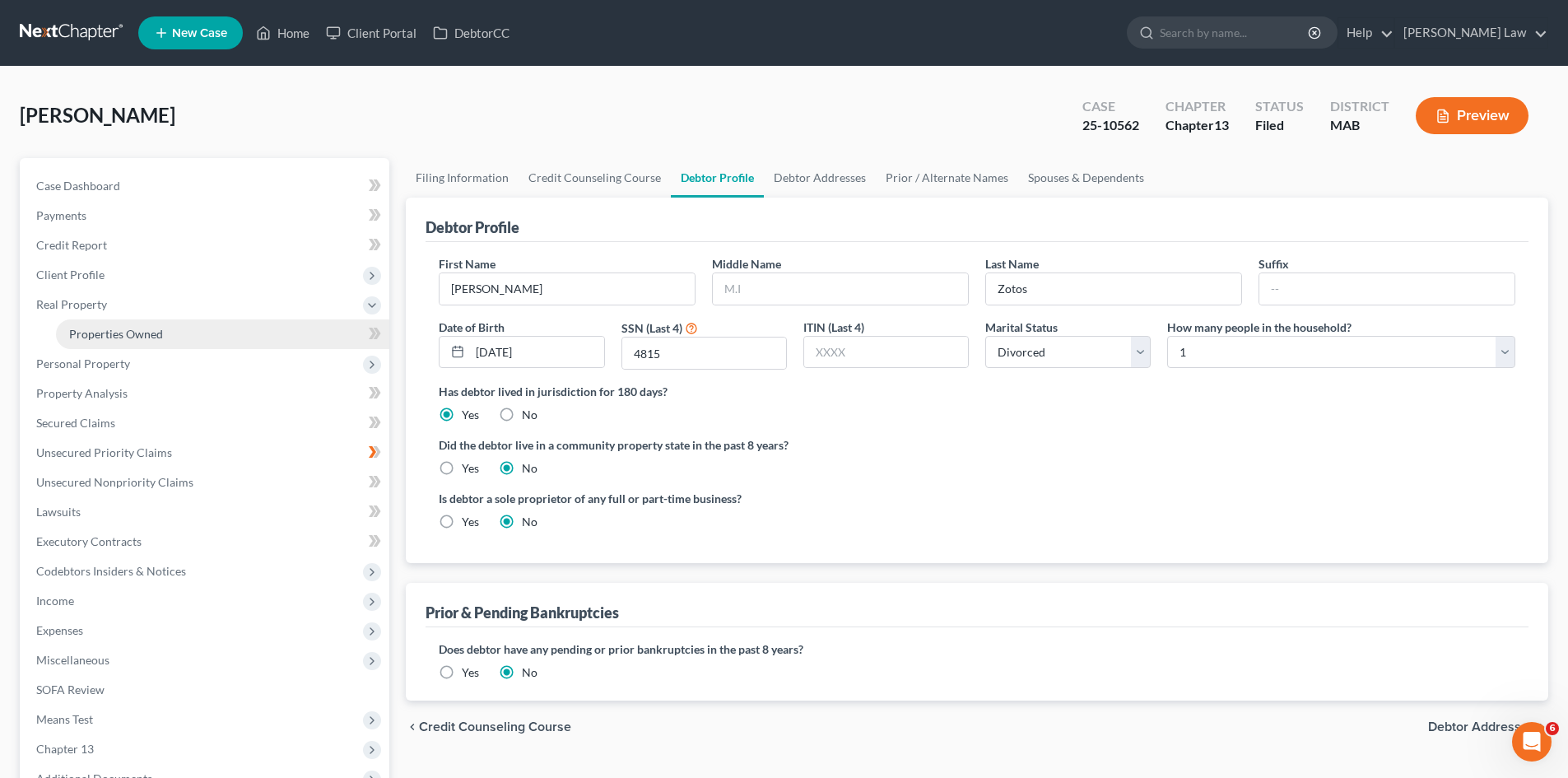
click at [278, 343] on link "Properties Owned" at bounding box center [222, 334] width 333 height 30
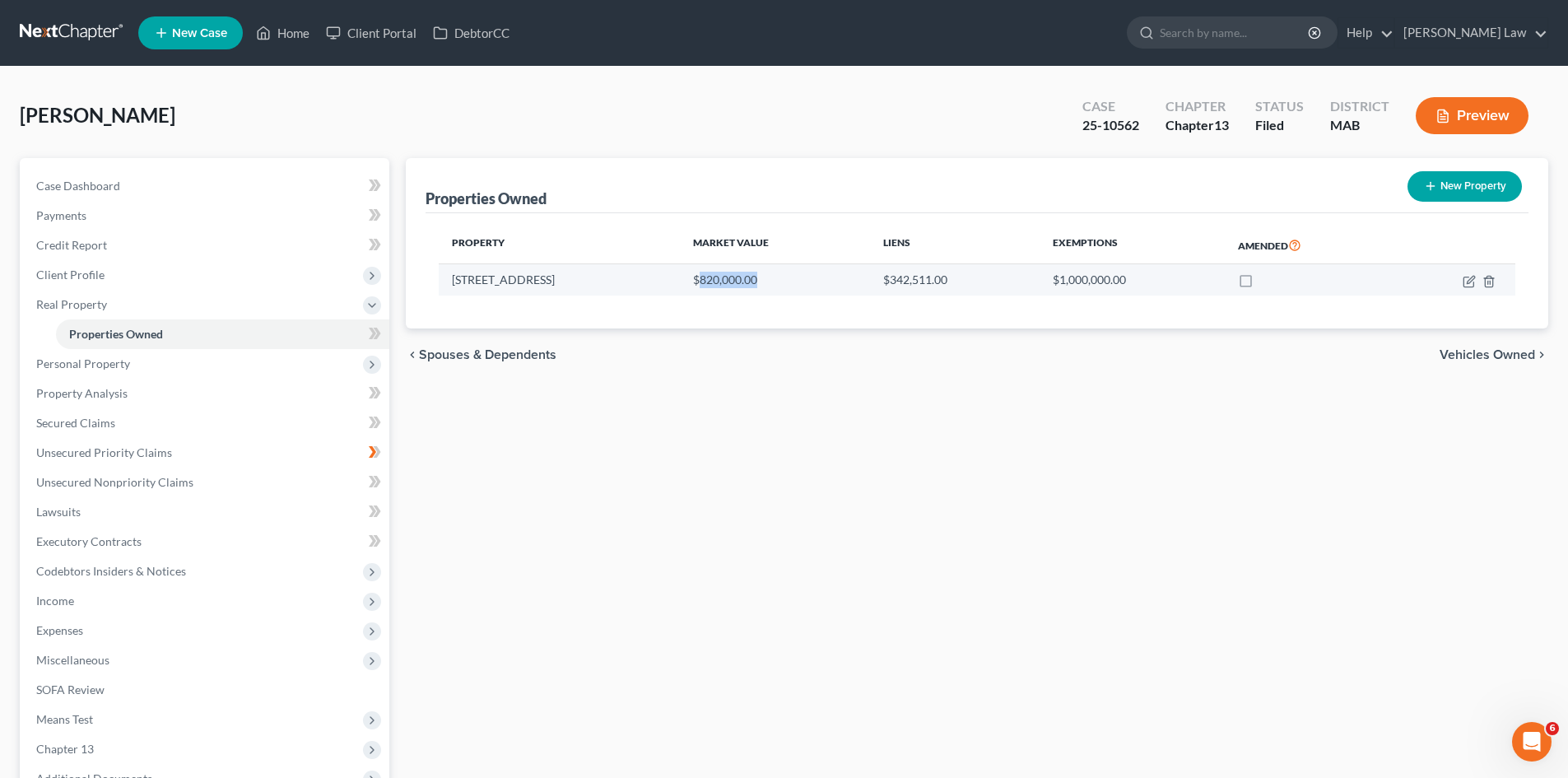
drag, startPoint x: 736, startPoint y: 278, endPoint x: 670, endPoint y: 283, distance: 66.2
click at [680, 283] on td "$820,000.00" at bounding box center [775, 279] width 190 height 31
copy td "820,000.00"
